Goal: Find specific page/section: Find specific page/section

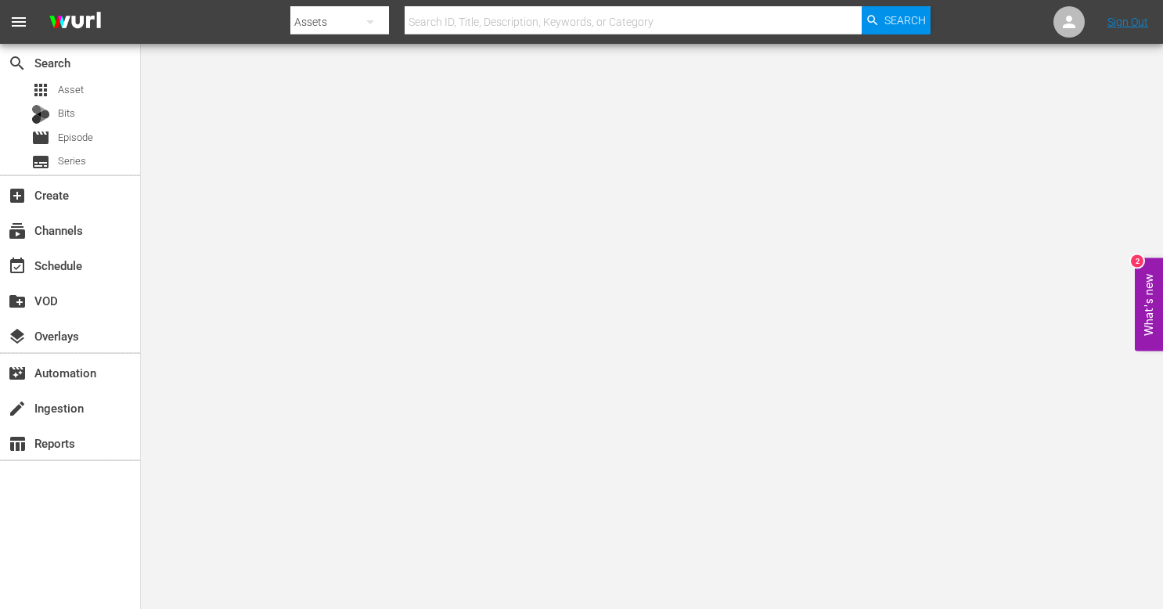
click at [567, 3] on div at bounding box center [610, 4] width 640 height 3
click at [575, 21] on input "text" at bounding box center [633, 22] width 457 height 38
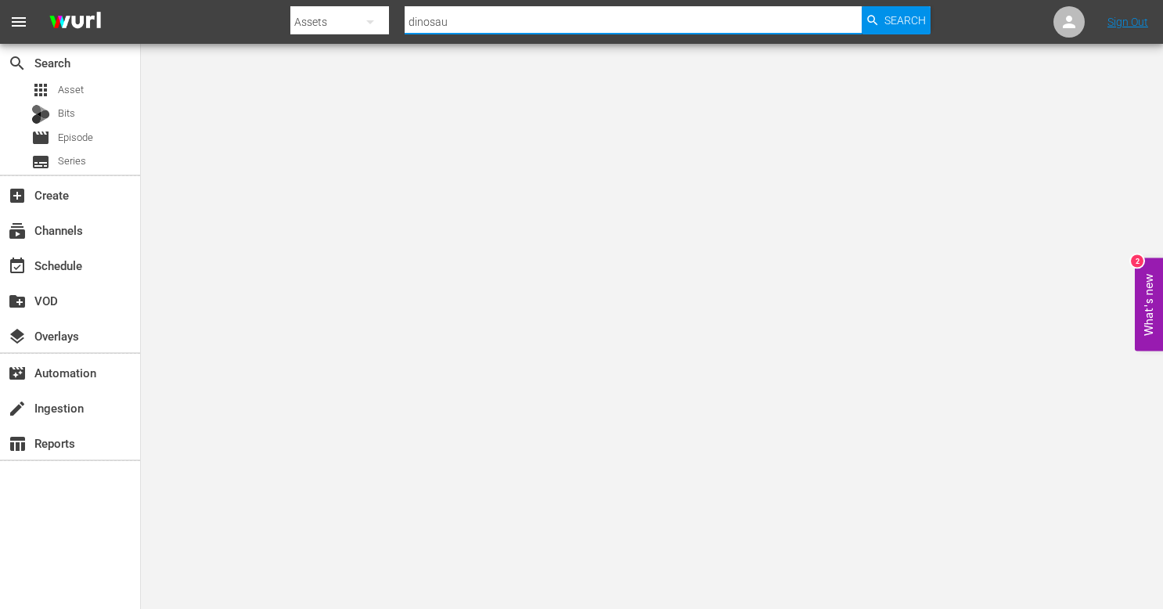
type input "dinosaur"
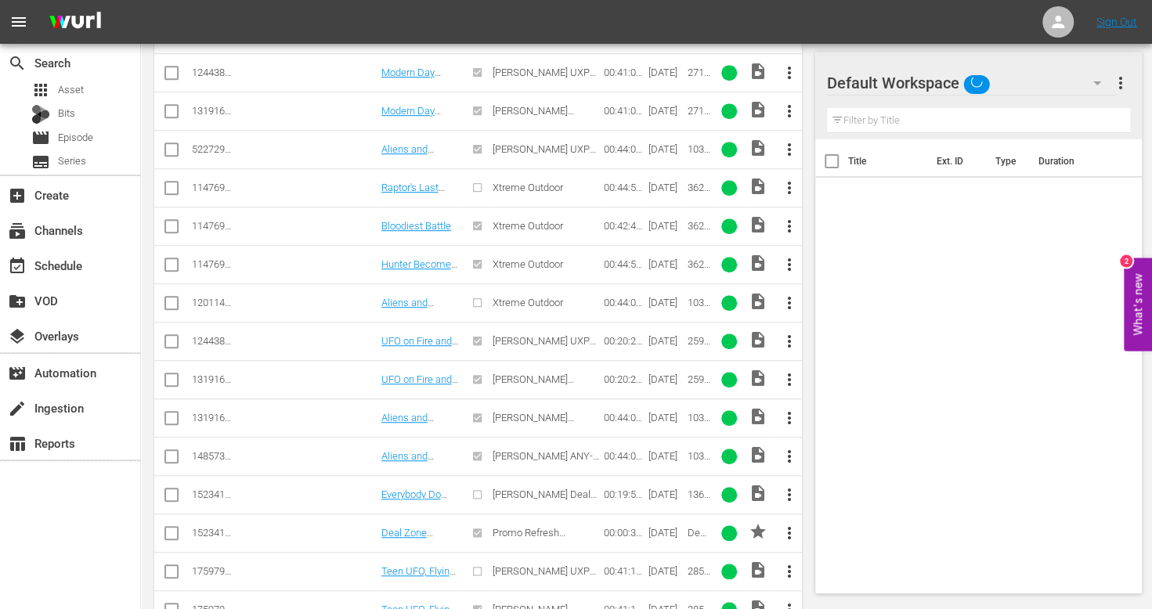
scroll to position [601, 0]
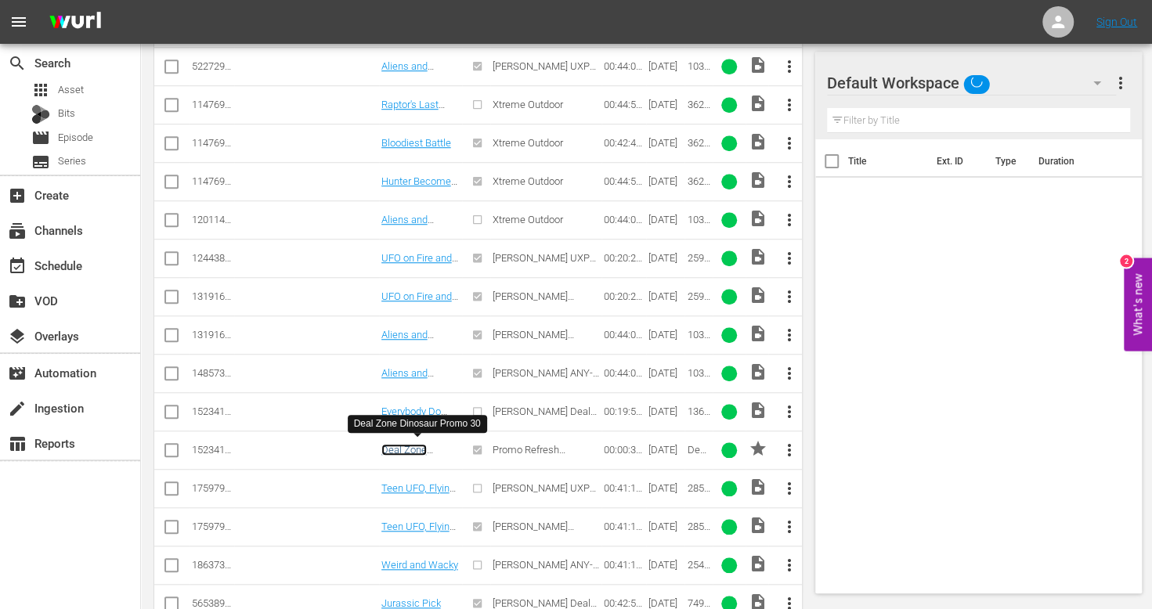
click at [416, 448] on link "Deal Zone Dinosaur Promo 30" at bounding box center [417, 461] width 72 height 35
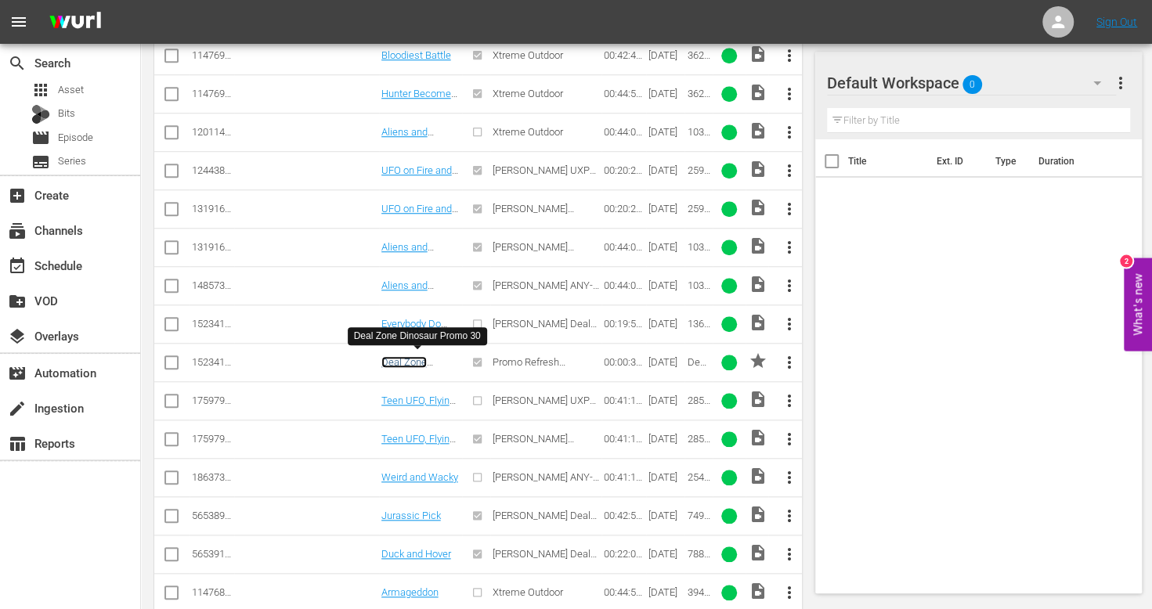
scroll to position [752, 0]
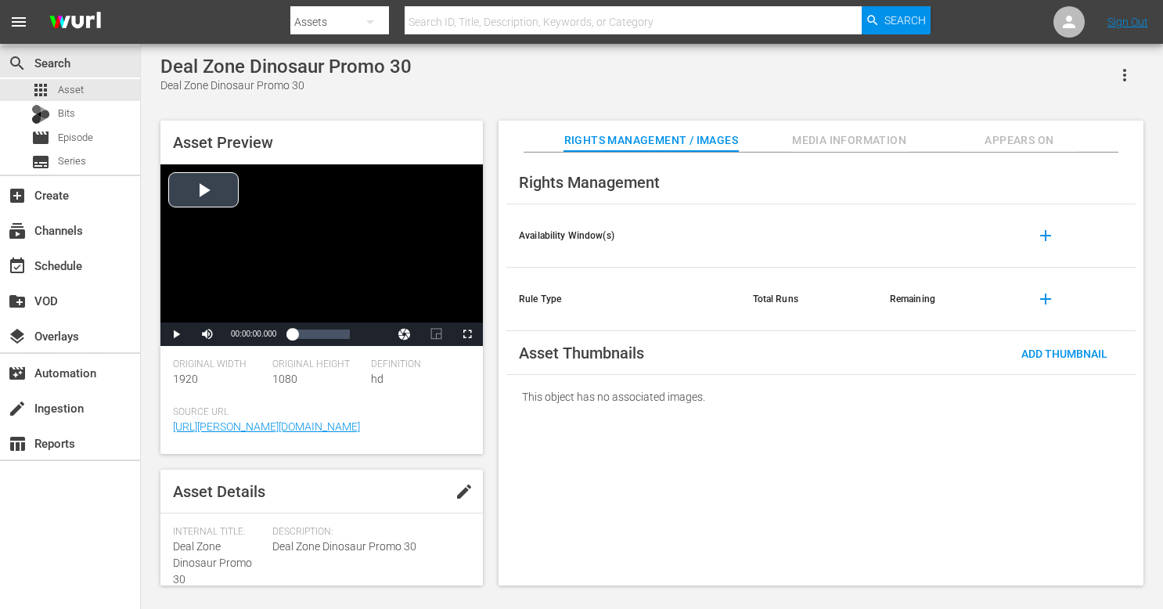
click at [299, 230] on div "Video Player" at bounding box center [322, 243] width 323 height 158
click at [467, 334] on span "Video Player" at bounding box center [467, 334] width 0 height 0
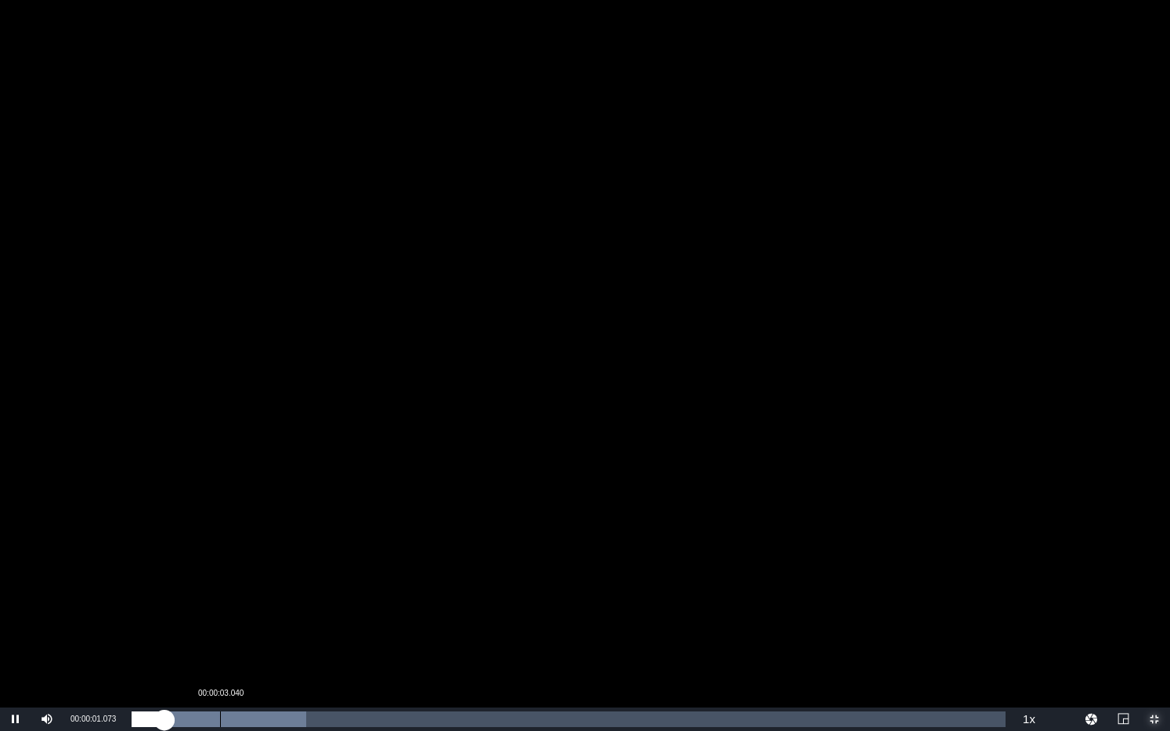
click at [221, 608] on div "Loaded : 19.96% 00:00:03.040 00:00:01.119" at bounding box center [569, 720] width 874 height 16
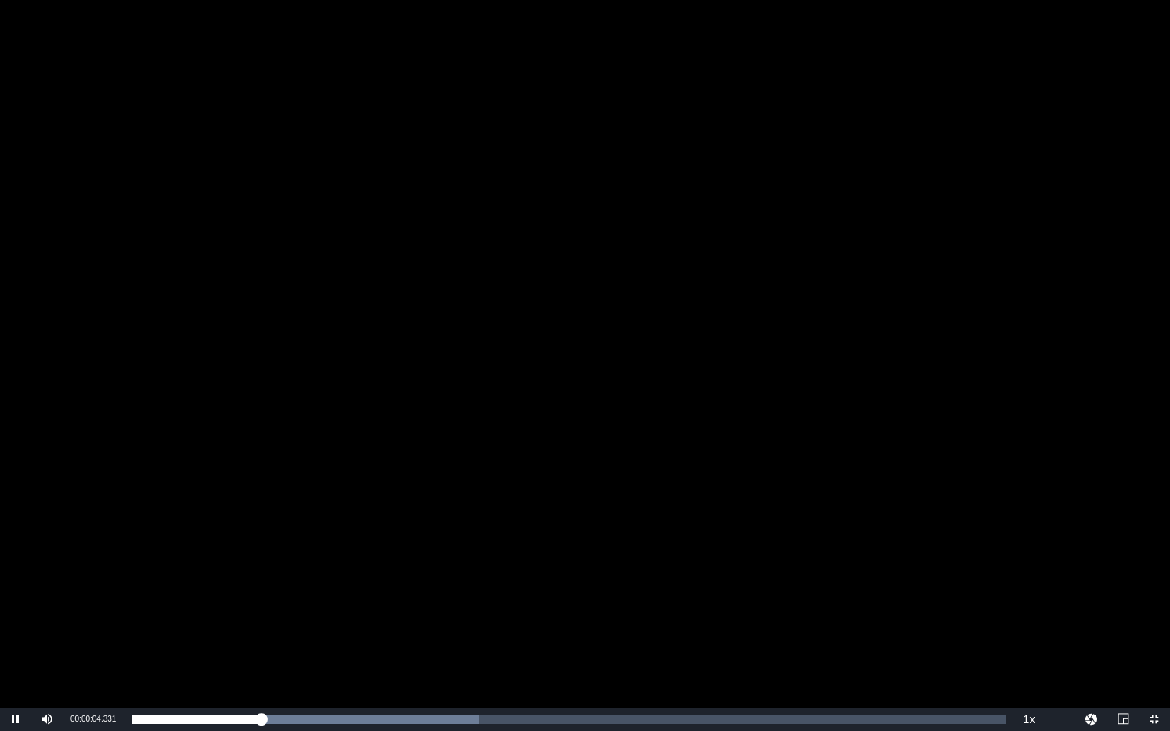
click at [290, 593] on div "Video Player" at bounding box center [585, 354] width 1170 height 708
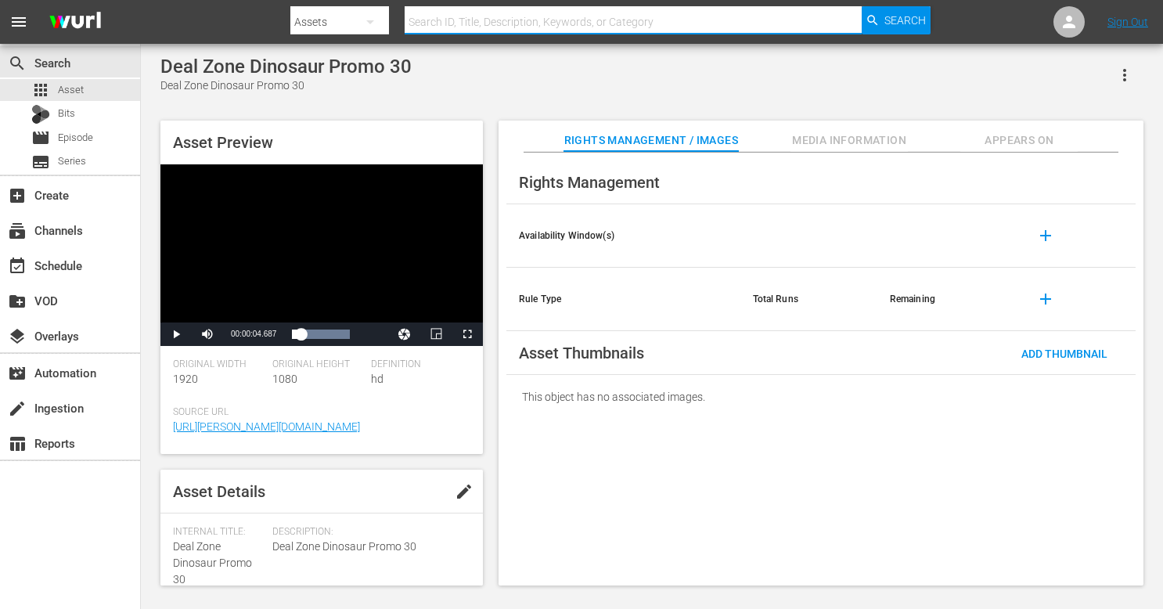
click at [592, 27] on input "text" at bounding box center [633, 22] width 457 height 38
type input "deal zone refresh"
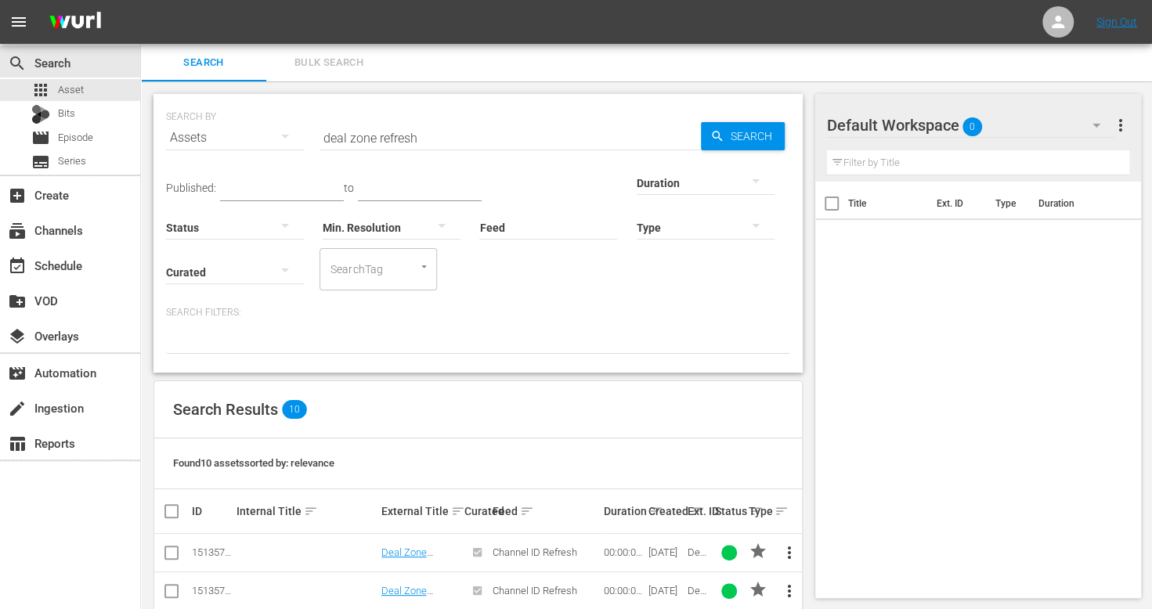
click at [442, 132] on input "deal zone refresh" at bounding box center [509, 138] width 381 height 38
type input "deal zone inkwell"
